Goal: Check status: Check status

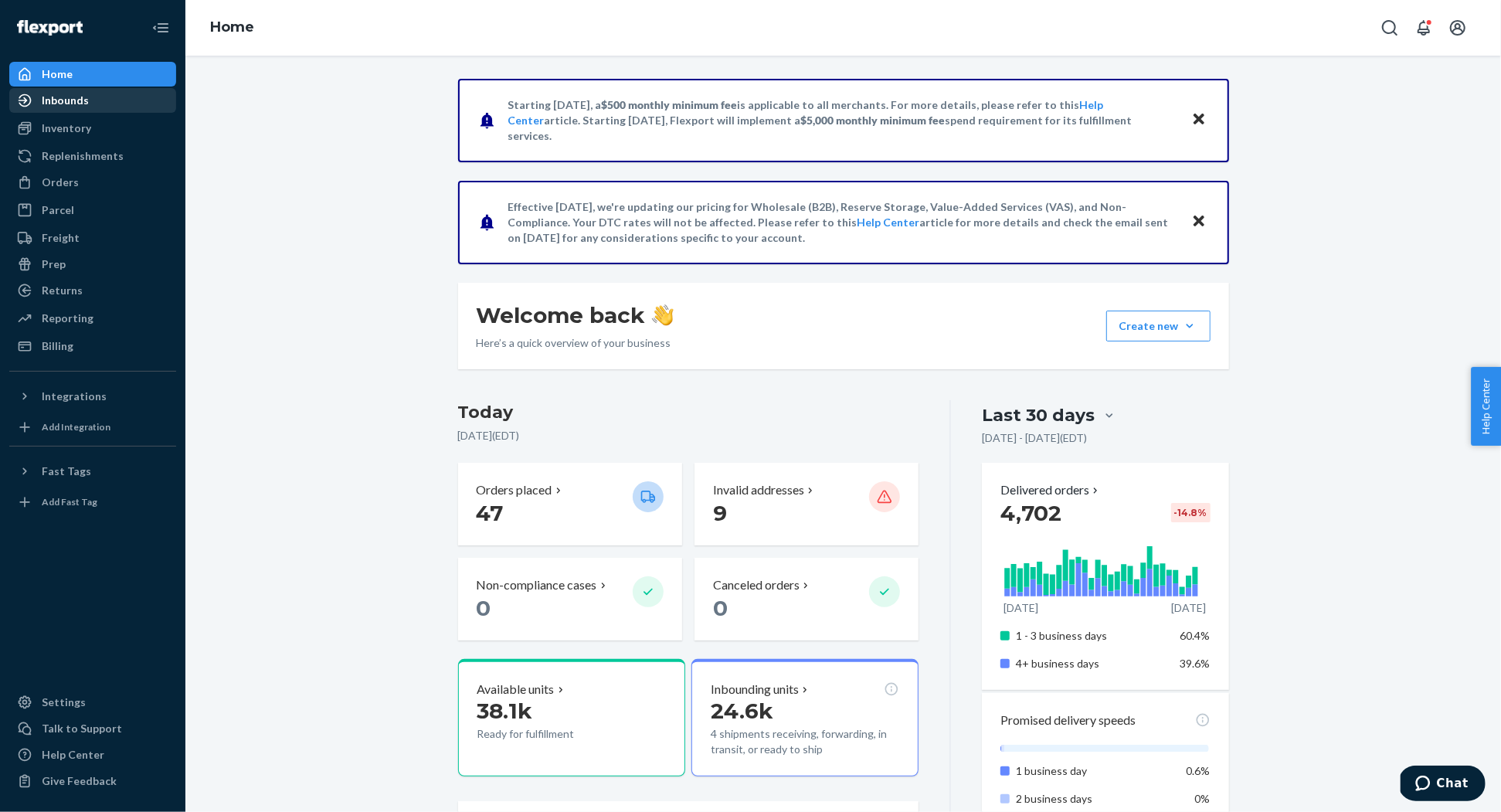
click at [78, 104] on div "Inbounds" at bounding box center [65, 100] width 47 height 15
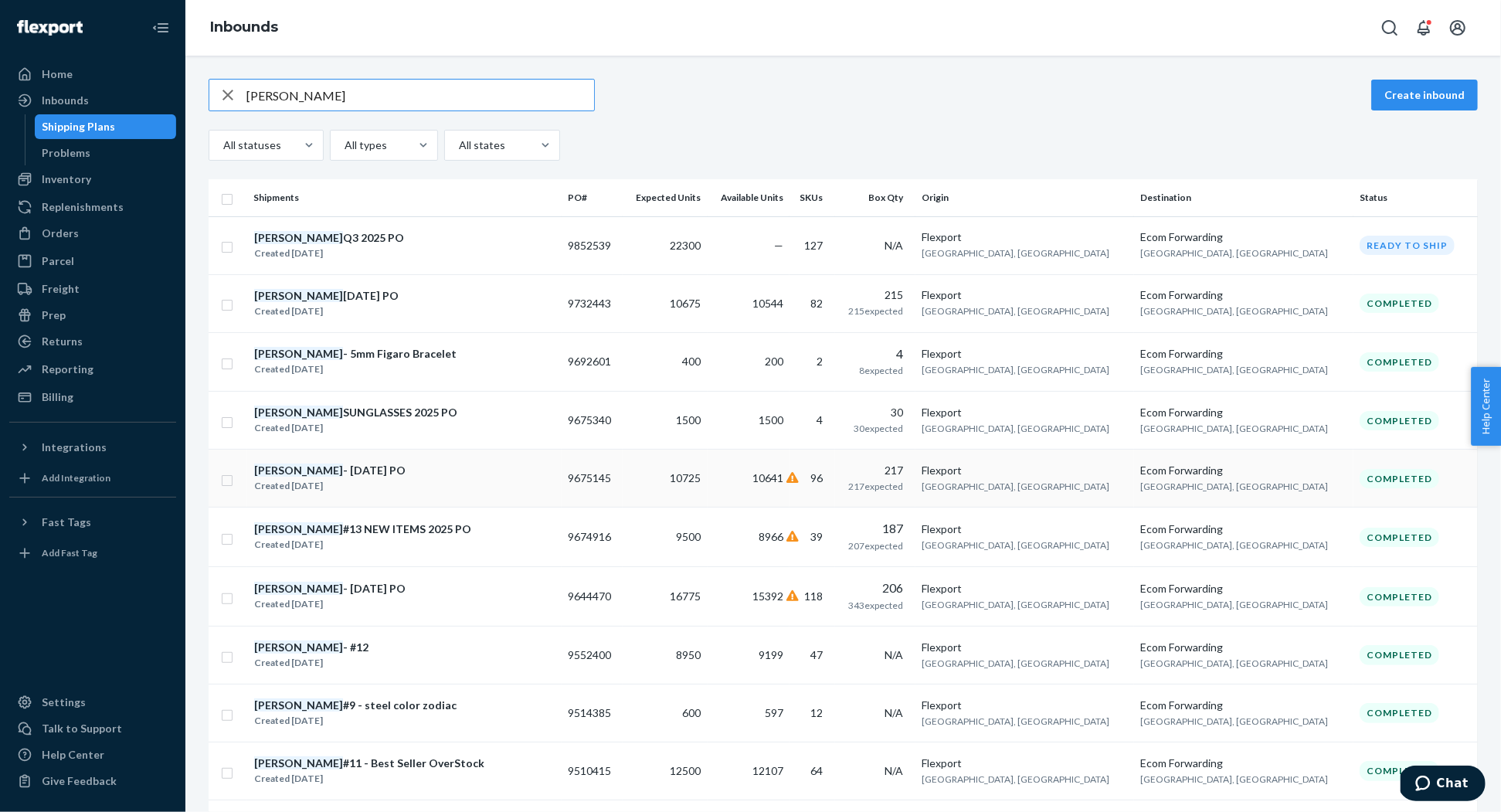
type input "[PERSON_NAME]"
click at [333, 471] on div "[PERSON_NAME] - [DATE] PO" at bounding box center [330, 470] width 152 height 15
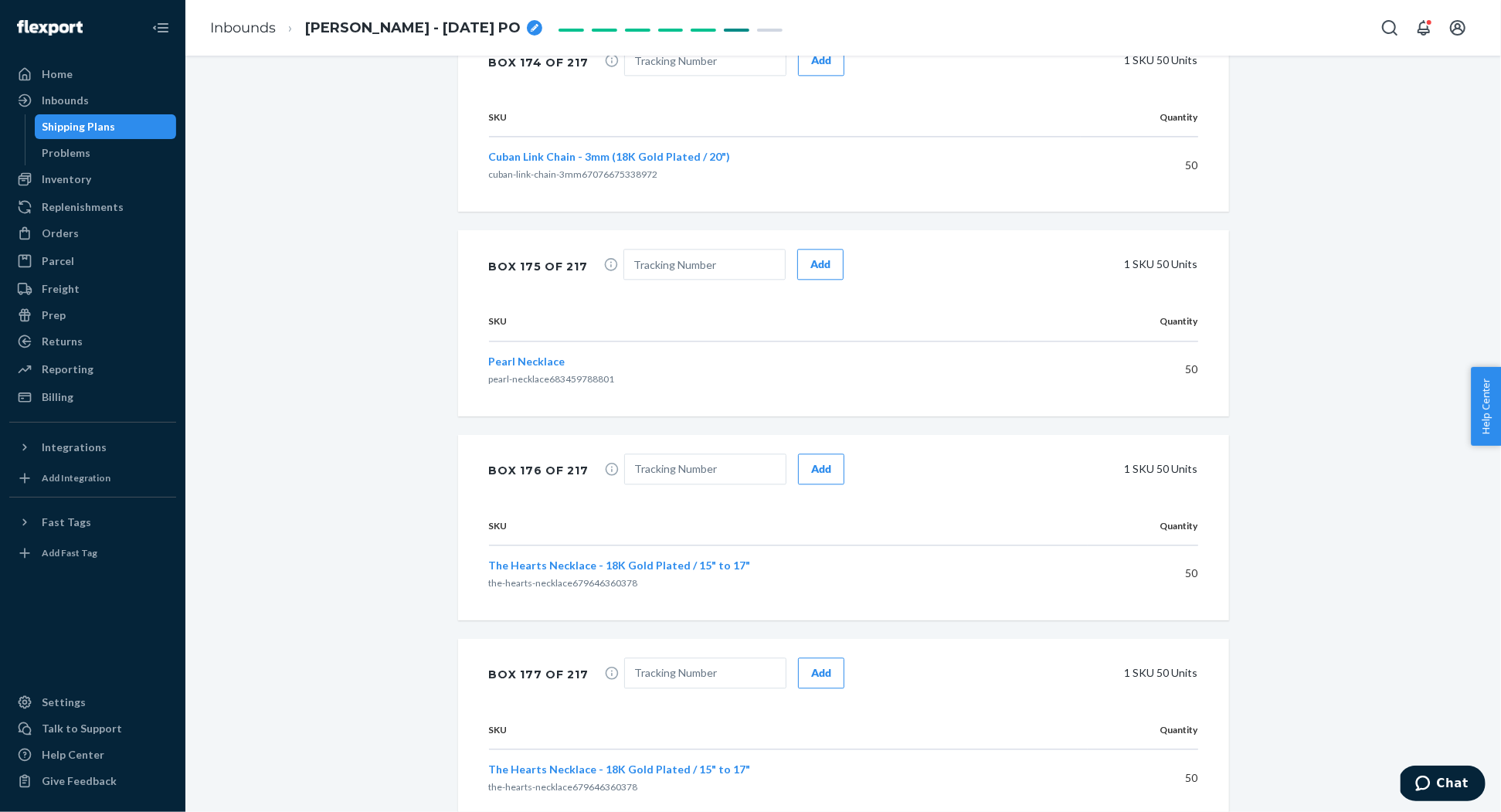
scroll to position [43339, 0]
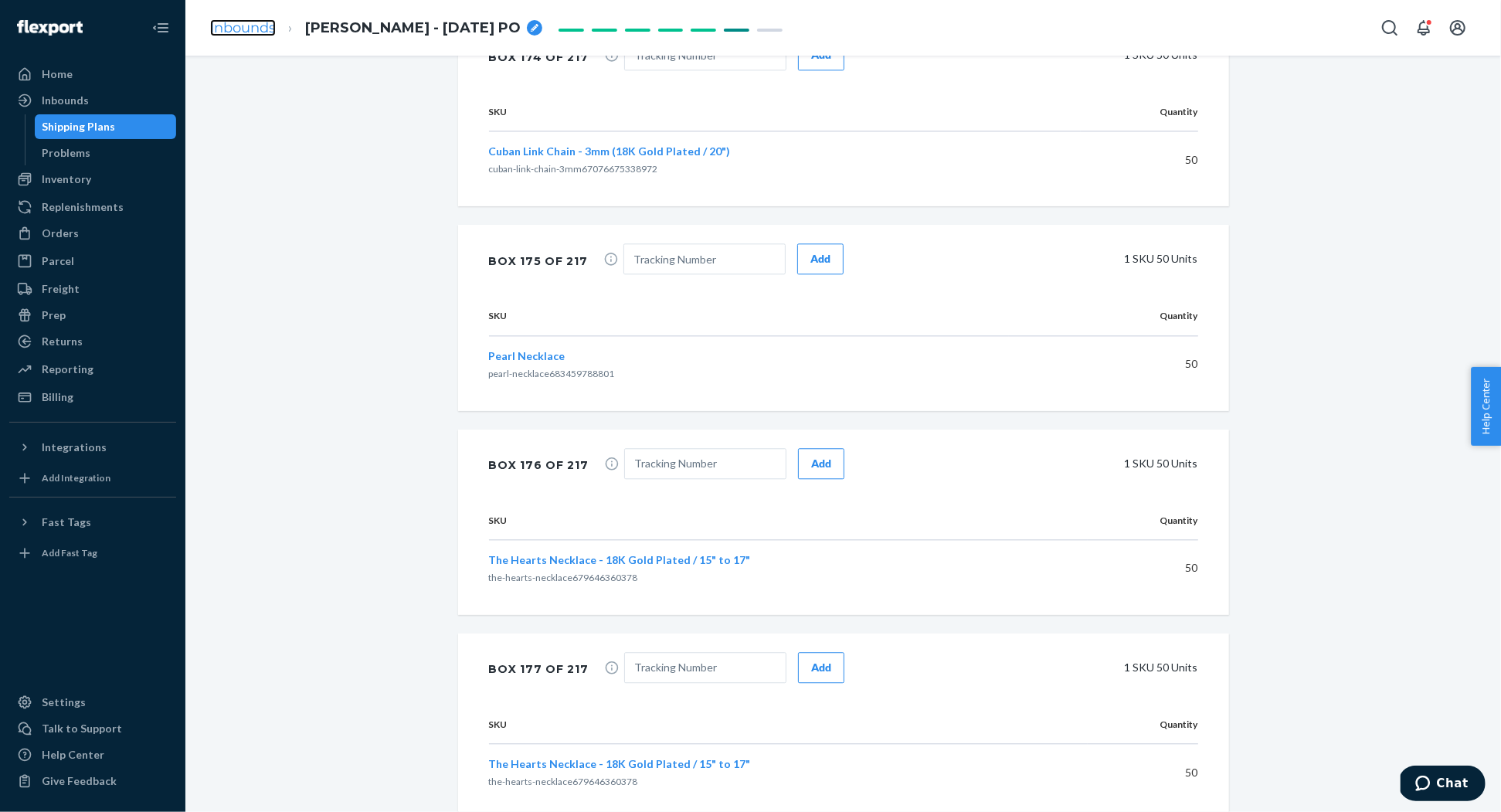
click at [254, 30] on link "Inbounds" at bounding box center [243, 28] width 66 height 17
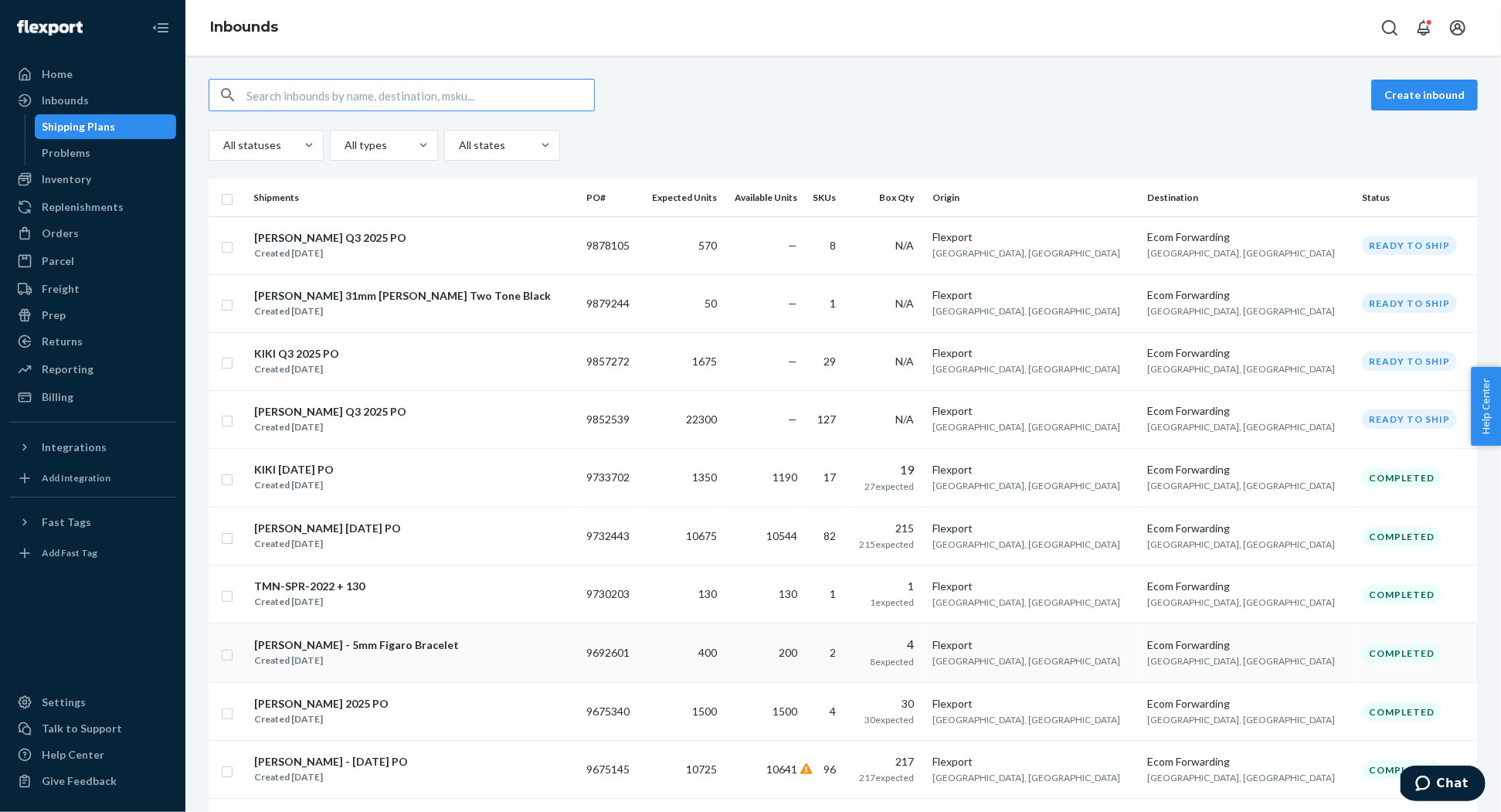
scroll to position [22, 0]
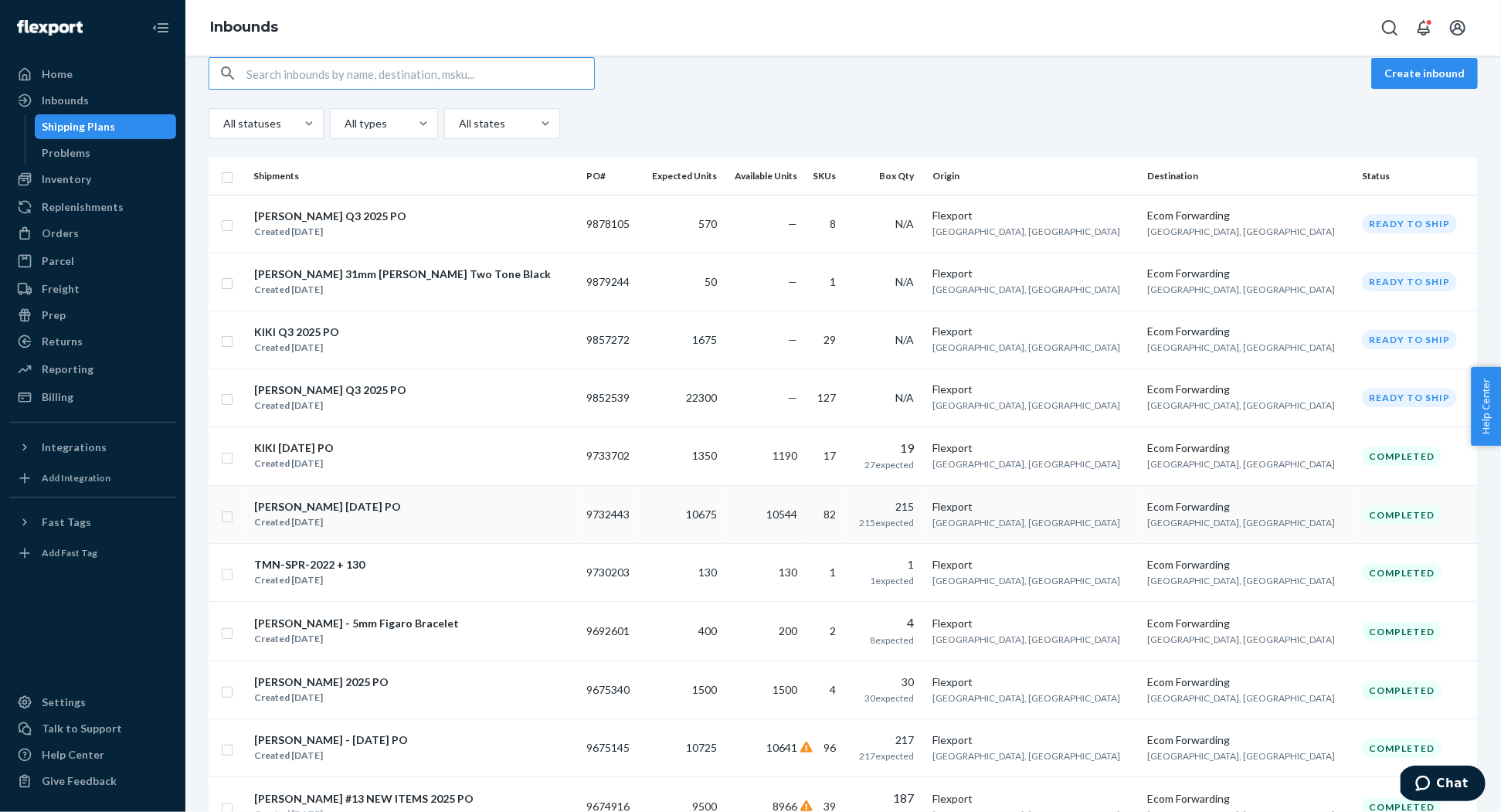
click at [338, 519] on div "Created [DATE]" at bounding box center [328, 522] width 147 height 15
